Goal: Transaction & Acquisition: Obtain resource

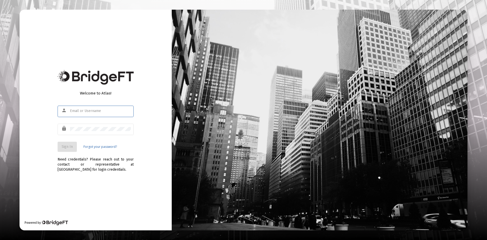
type input "[PERSON_NAME][EMAIL_ADDRESS][DOMAIN_NAME]"
click at [66, 146] on span "Sign In" at bounding box center [67, 146] width 11 height 4
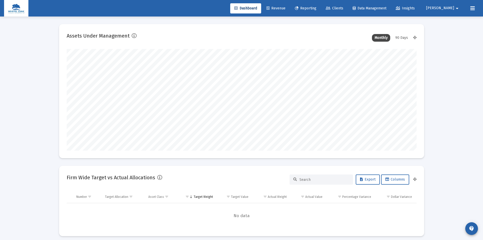
scroll to position [101, 188]
click at [473, 6] on icon at bounding box center [472, 8] width 5 height 6
type input "[DATE]"
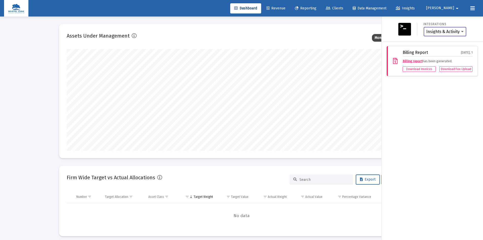
scroll to position [101, 164]
click at [451, 9] on span "[PERSON_NAME]" at bounding box center [440, 8] width 28 height 4
drag, startPoint x: 450, startPoint y: 97, endPoint x: 437, endPoint y: 91, distance: 14.4
click at [448, 96] on div at bounding box center [241, 120] width 483 height 240
click at [316, 8] on span "Reporting" at bounding box center [306, 8] width 22 height 4
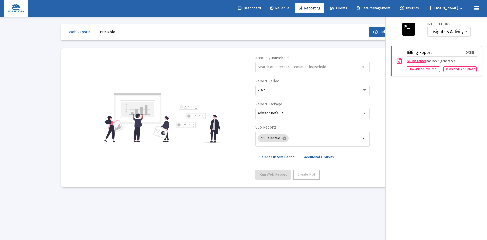
click at [105, 34] on div at bounding box center [243, 120] width 487 height 240
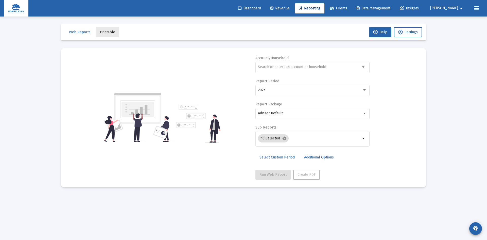
click at [105, 32] on span "Printable" at bounding box center [107, 32] width 15 height 4
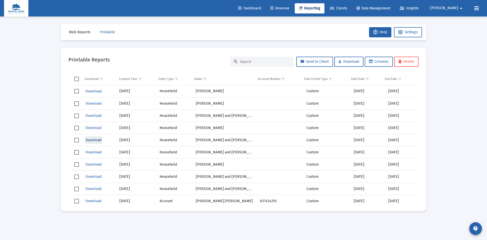
click at [90, 139] on span "Download" at bounding box center [93, 140] width 16 height 4
click at [91, 90] on span "Download" at bounding box center [93, 91] width 16 height 4
click at [14, 11] on img at bounding box center [16, 8] width 17 height 10
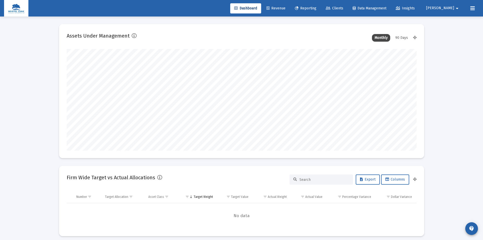
scroll to position [101, 188]
click at [21, 6] on img at bounding box center [16, 8] width 17 height 10
click at [12, 11] on img at bounding box center [16, 8] width 17 height 10
click at [14, 6] on img at bounding box center [16, 8] width 17 height 10
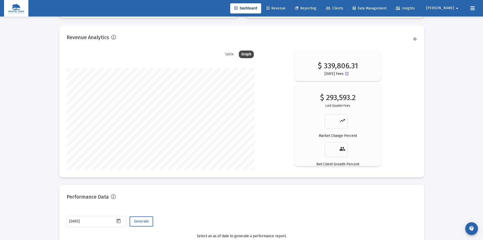
scroll to position [757, 0]
